Goal: Task Accomplishment & Management: Manage account settings

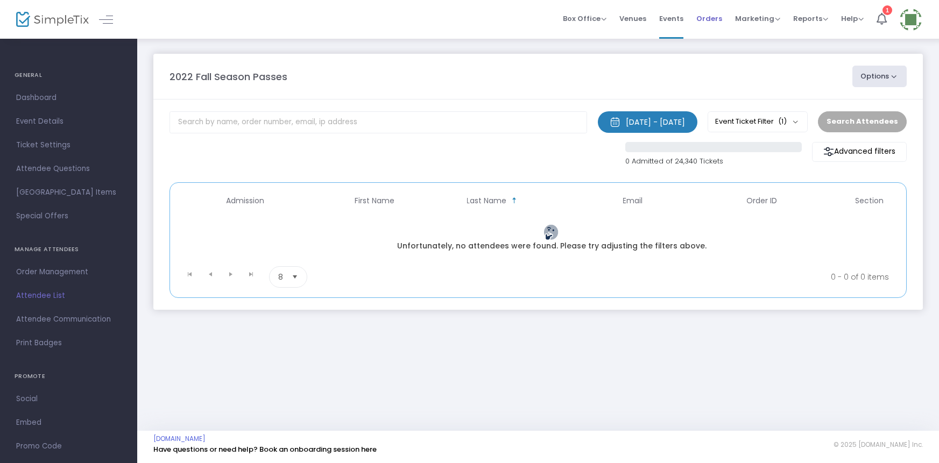
click at [705, 15] on span "Orders" at bounding box center [709, 18] width 26 height 27
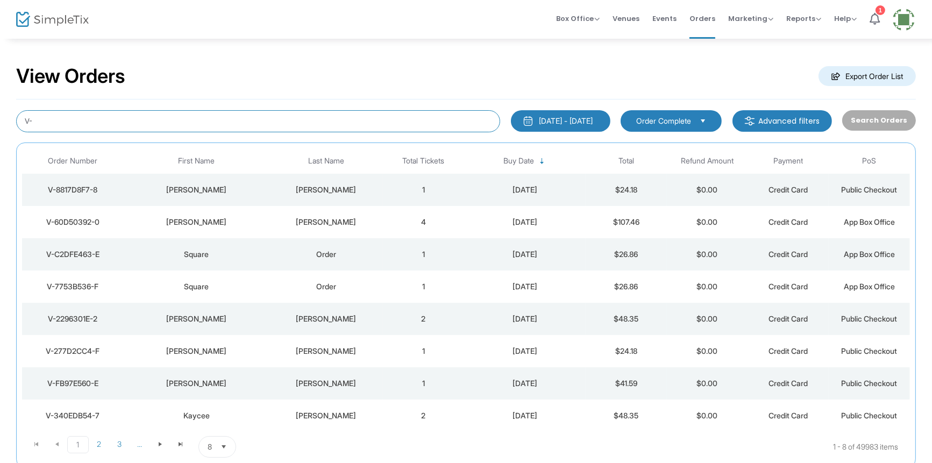
click at [32, 119] on input "V-" at bounding box center [258, 121] width 484 height 22
type input "V-6E7AA169-3"
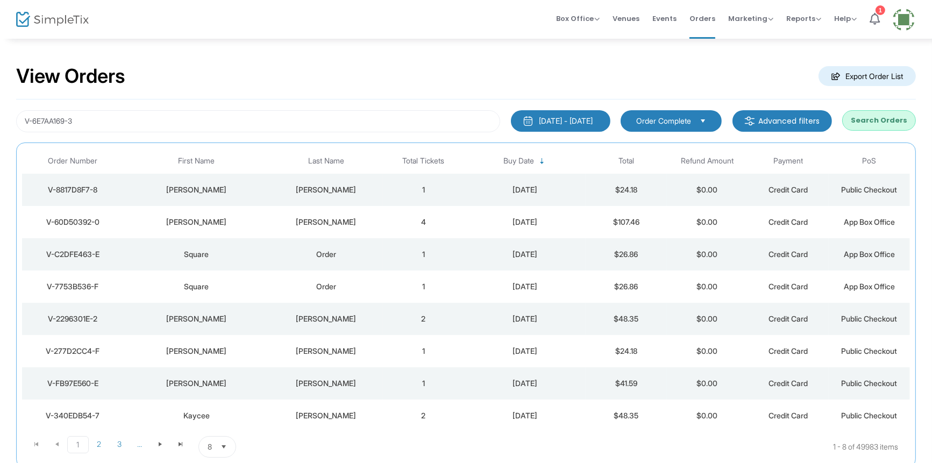
click at [871, 122] on button "Search Orders" at bounding box center [879, 120] width 74 height 20
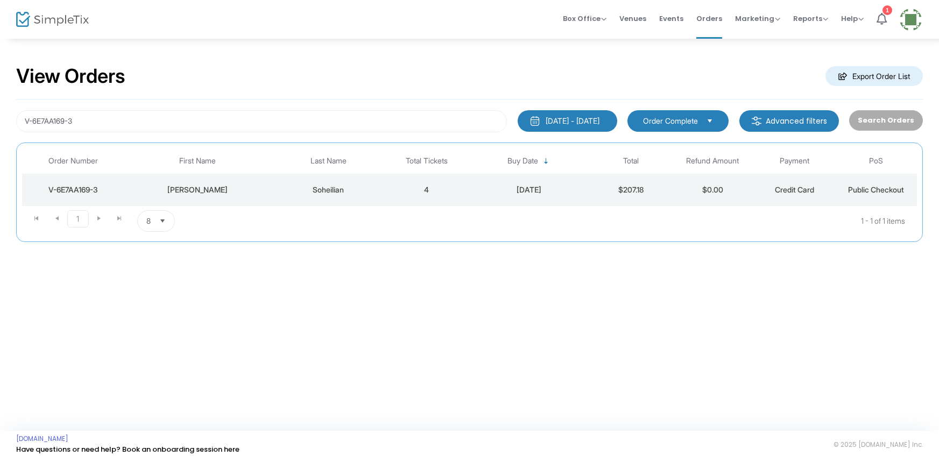
click at [473, 181] on td "[DATE]" at bounding box center [528, 190] width 123 height 32
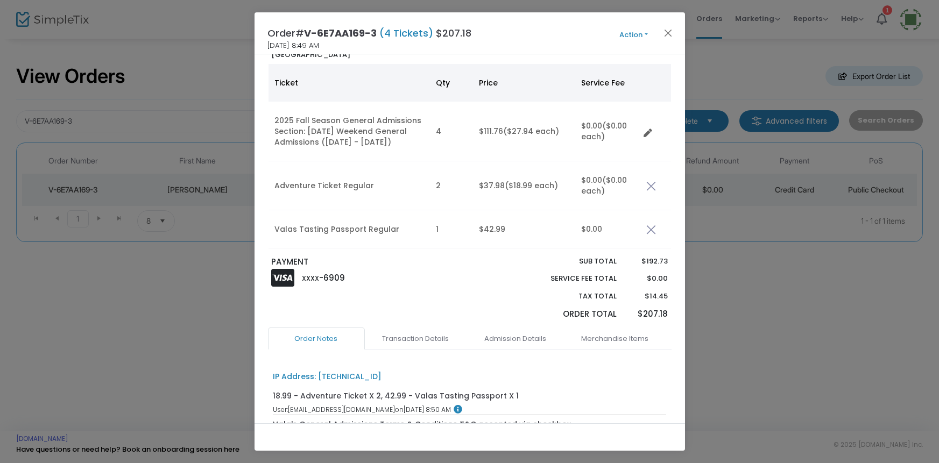
scroll to position [225, 0]
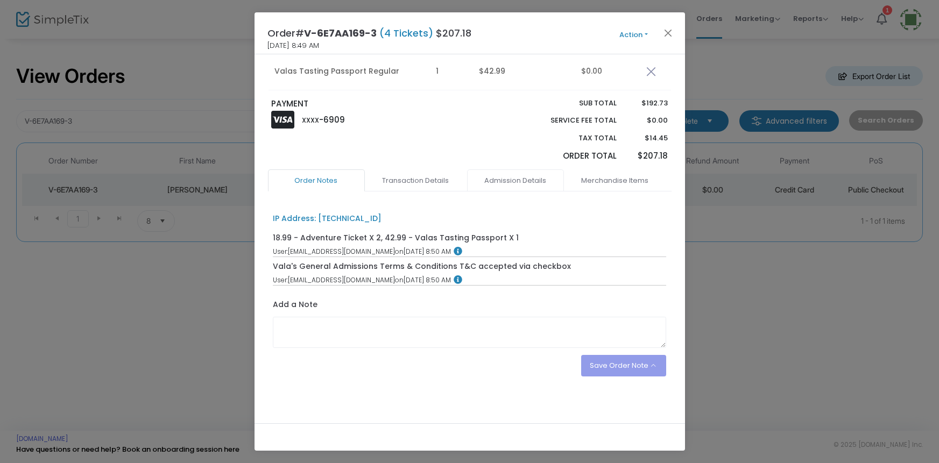
click at [519, 189] on link "Admission Details" at bounding box center [515, 180] width 97 height 23
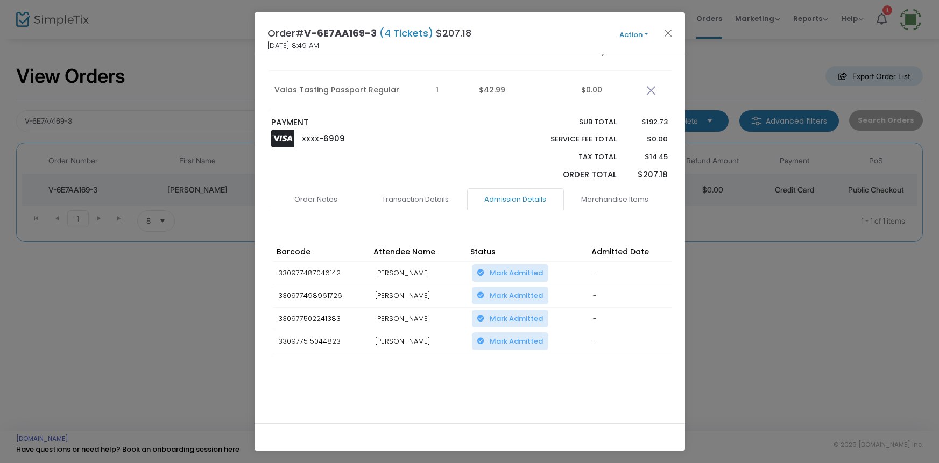
click at [627, 35] on button "Action" at bounding box center [633, 35] width 65 height 12
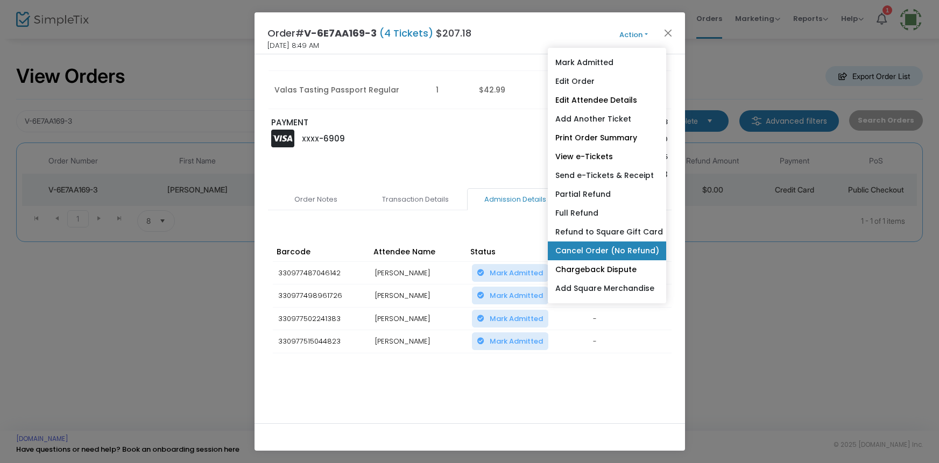
click at [574, 251] on link "Cancel Order (No Refund)" at bounding box center [606, 251] width 118 height 19
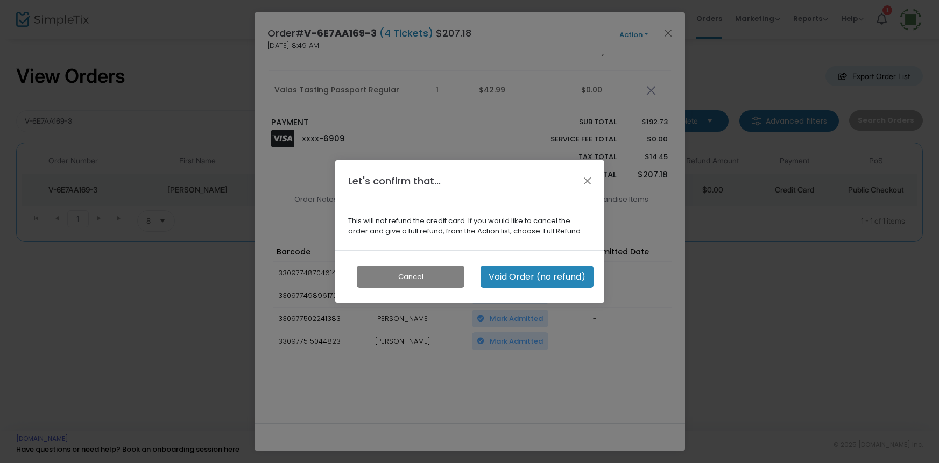
click at [544, 276] on button "Void Order (no refund)" at bounding box center [536, 277] width 113 height 22
